Goal: Task Accomplishment & Management: Complete application form

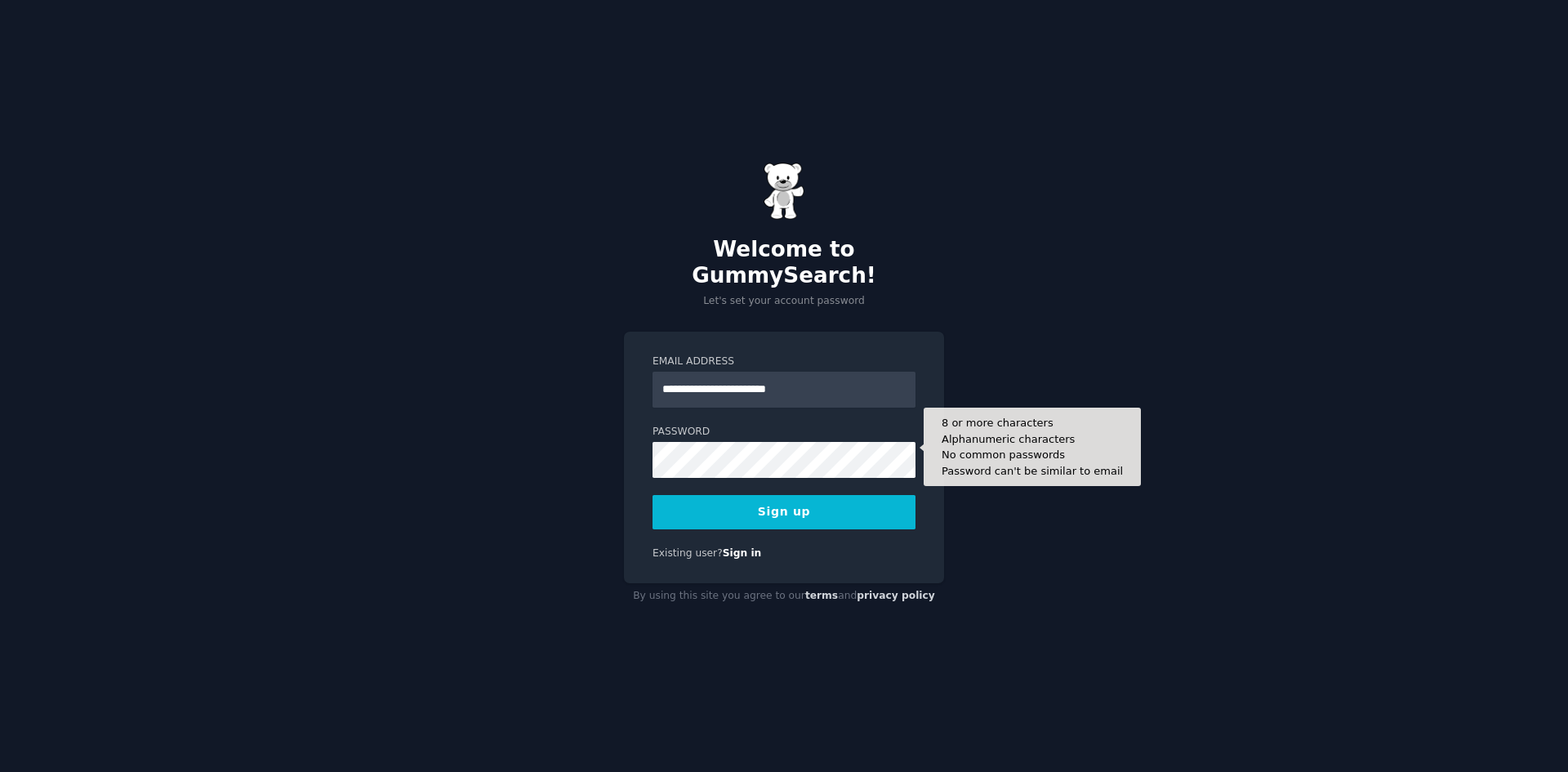
type input "**********"
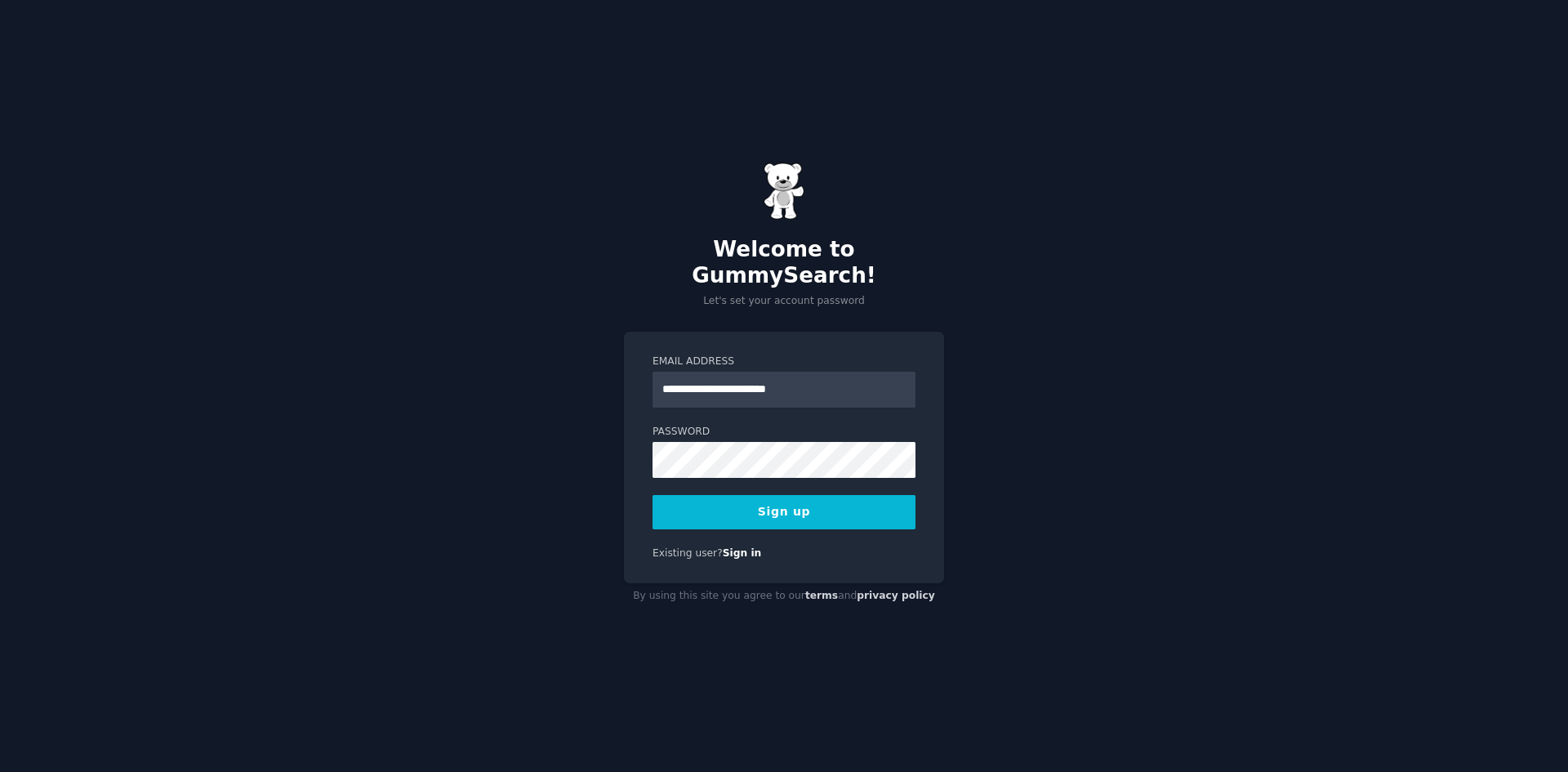
click at [752, 506] on button "Sign up" at bounding box center [784, 512] width 263 height 34
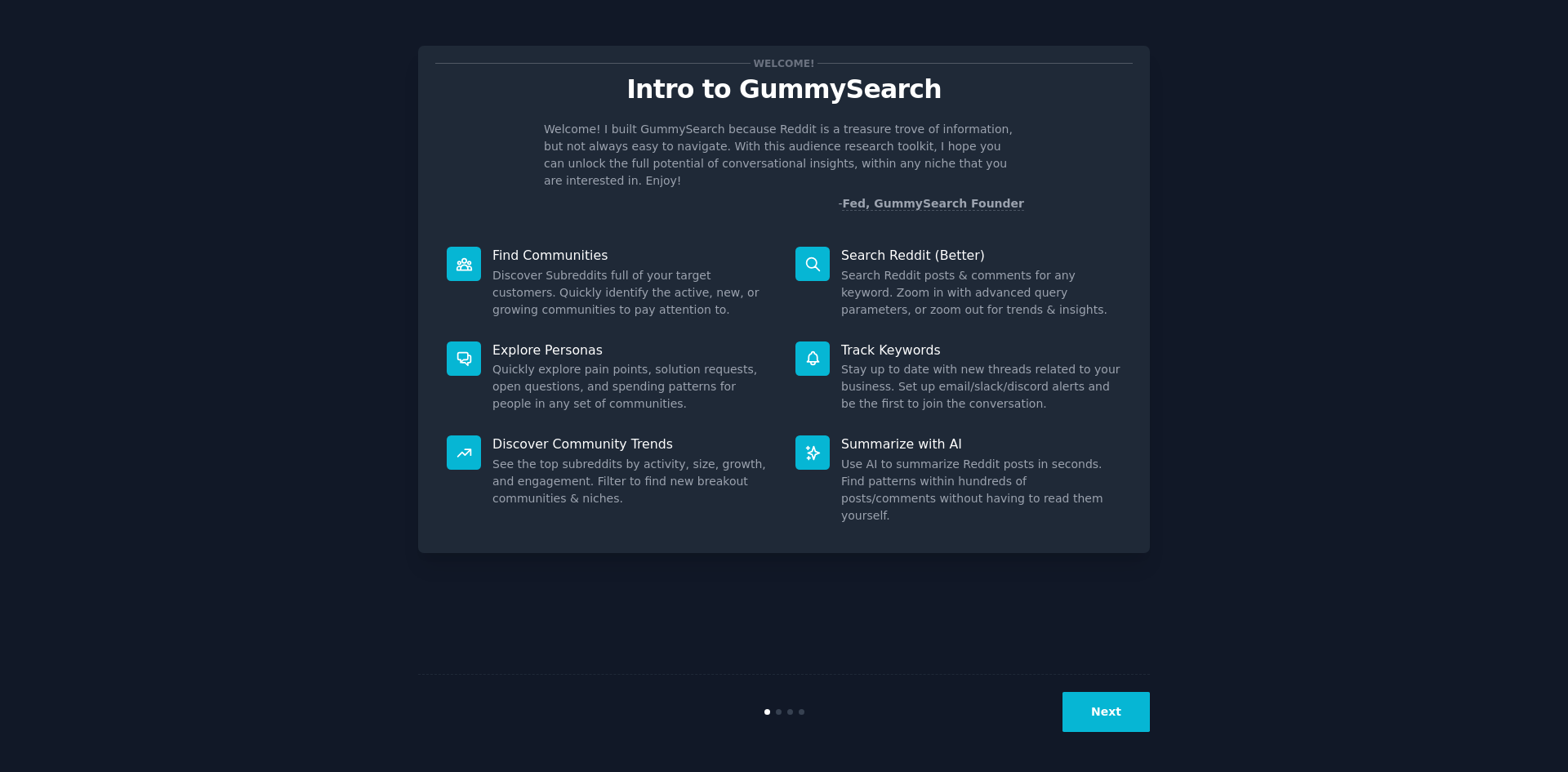
click at [1108, 703] on button "Next" at bounding box center [1107, 711] width 87 height 40
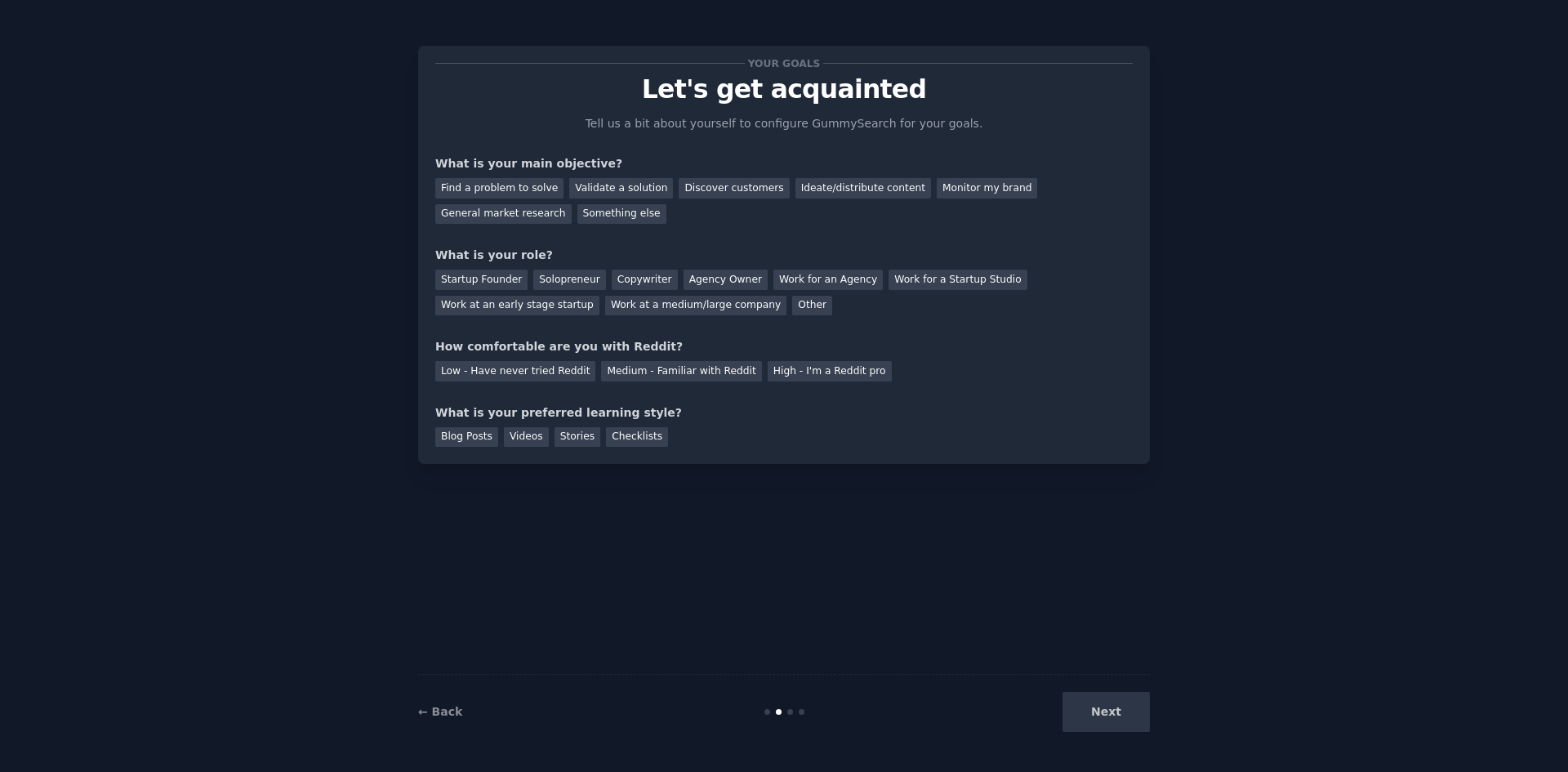
click at [1083, 725] on div "Next" at bounding box center [1027, 711] width 244 height 40
click at [472, 180] on div "Find a problem to solve" at bounding box center [500, 188] width 128 height 21
click at [680, 236] on div "Your goals Let's get acquainted Tell us a bit about yourself to configure Gummy…" at bounding box center [784, 254] width 698 height 384
click at [712, 190] on div "Discover customers" at bounding box center [734, 188] width 110 height 21
click at [613, 270] on div "Copywriter" at bounding box center [644, 280] width 66 height 21
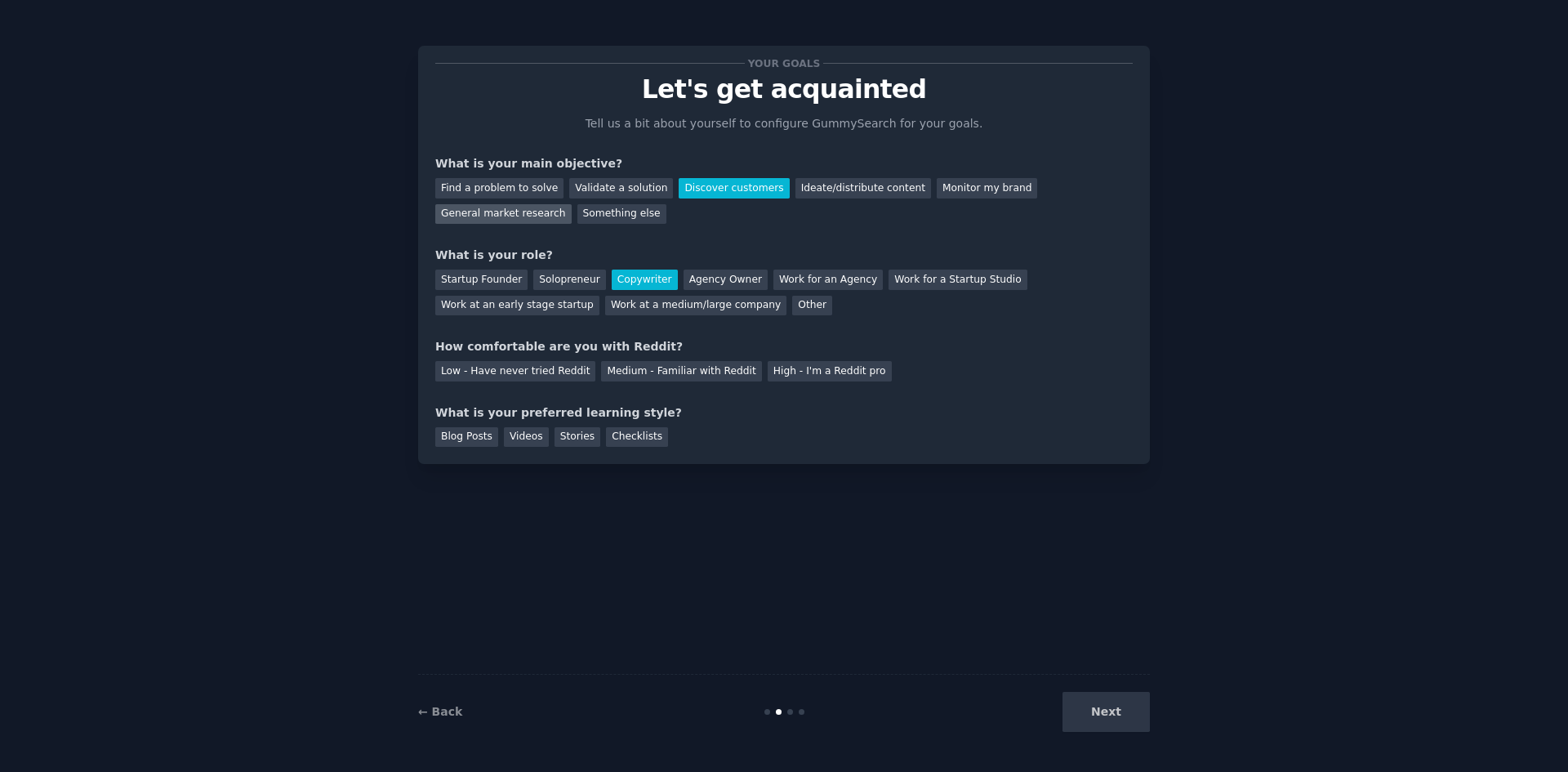
click at [572, 205] on div "General market research" at bounding box center [503, 215] width 136 height 21
click at [645, 381] on div "Medium - Familiar with Reddit" at bounding box center [680, 371] width 160 height 21
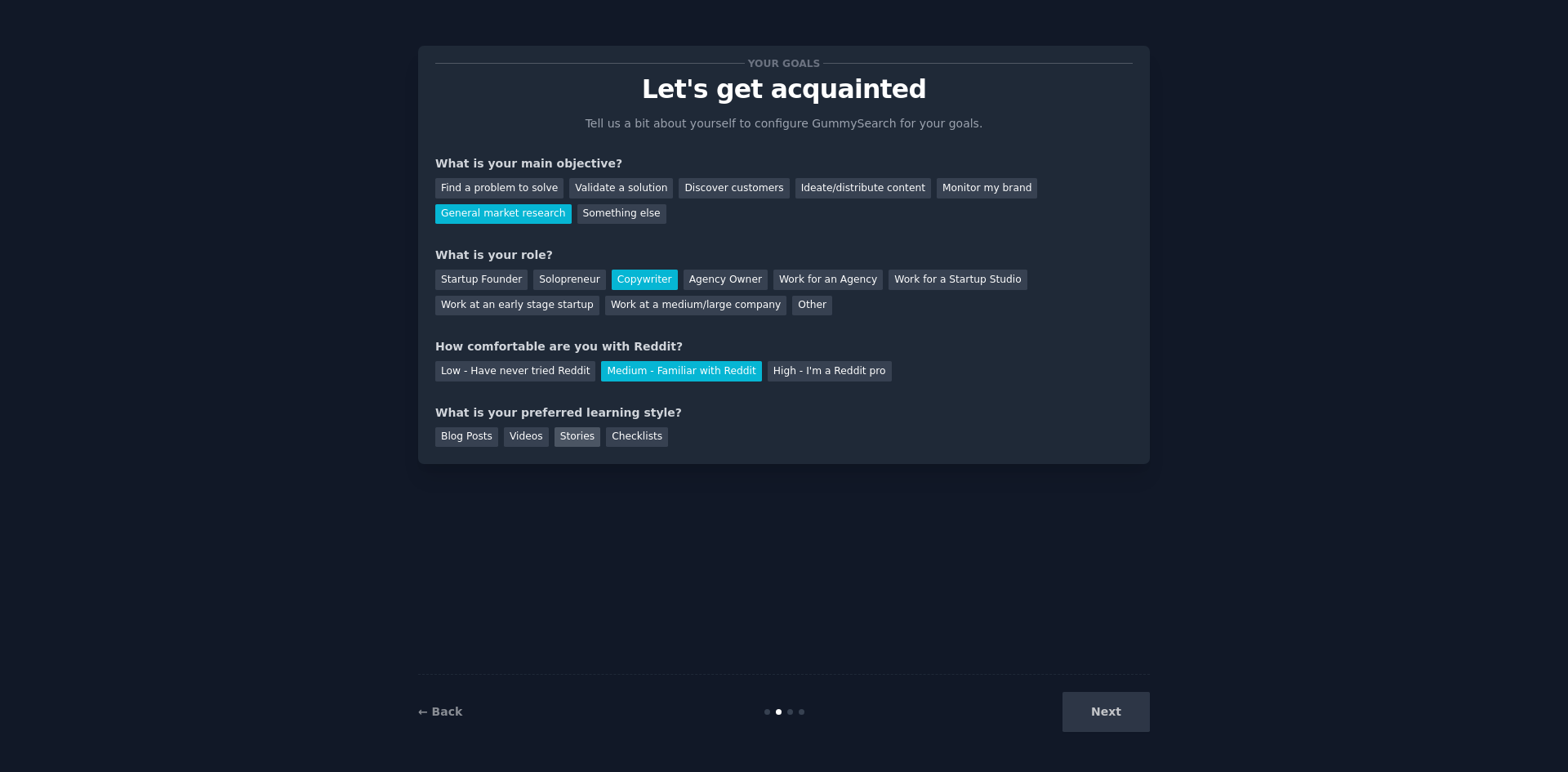
click at [577, 442] on div "Stories" at bounding box center [577, 437] width 45 height 21
click at [1125, 696] on button "Next" at bounding box center [1107, 711] width 87 height 40
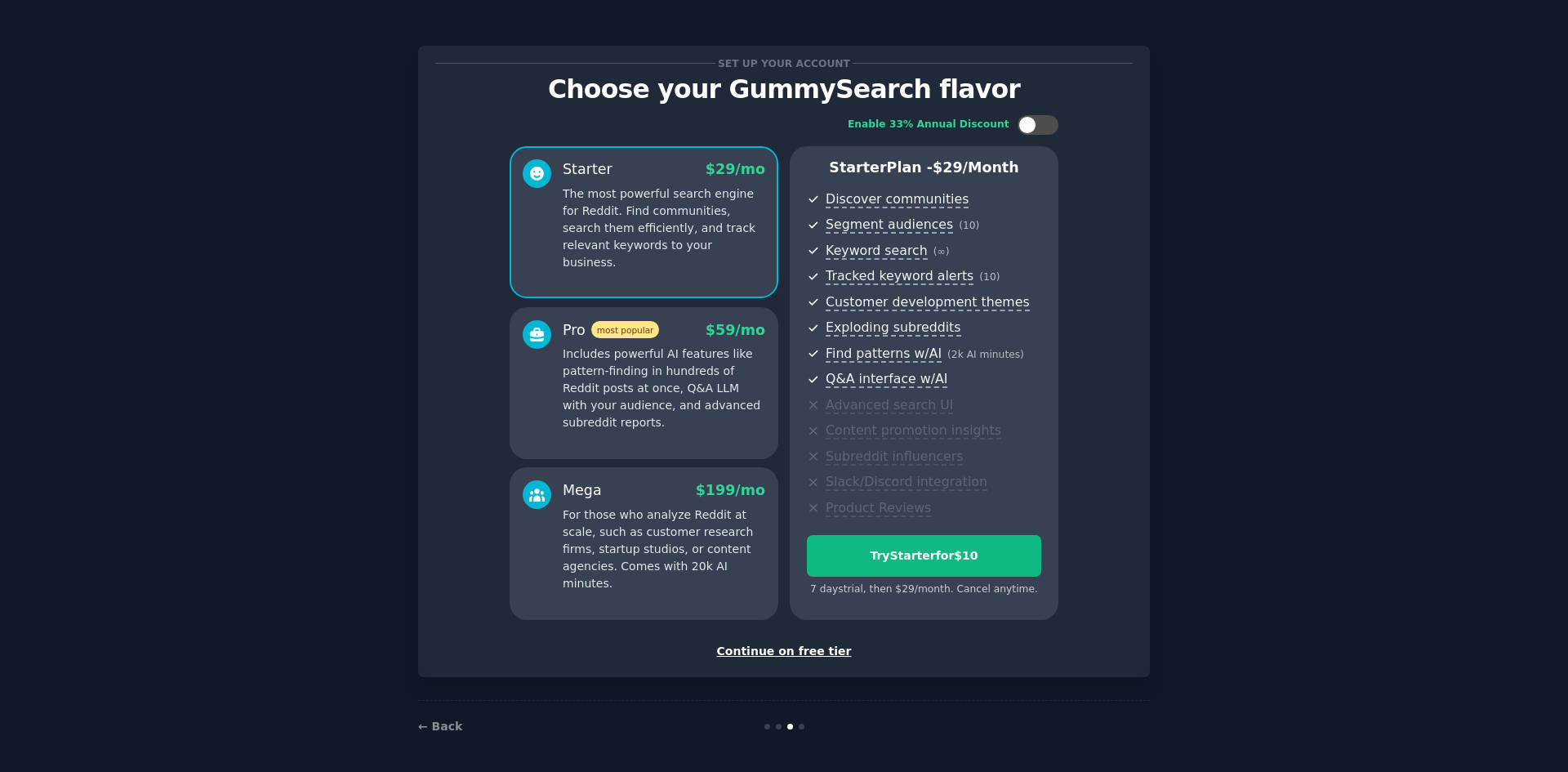
scroll to position [3, 0]
